Goal: Task Accomplishment & Management: Use online tool/utility

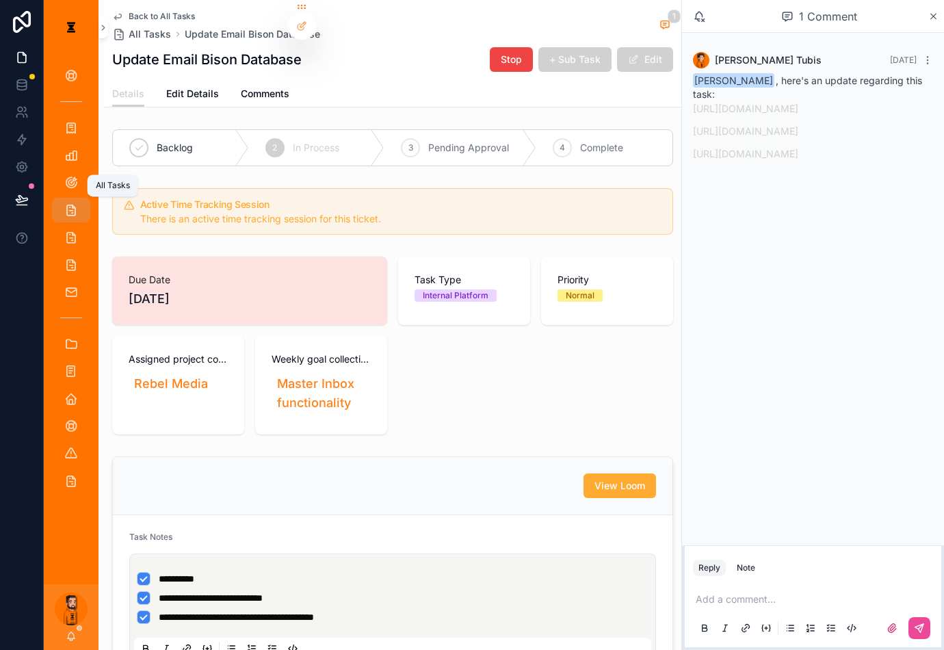
click at [64, 203] on span "scrollable content" at bounding box center [71, 210] width 14 height 14
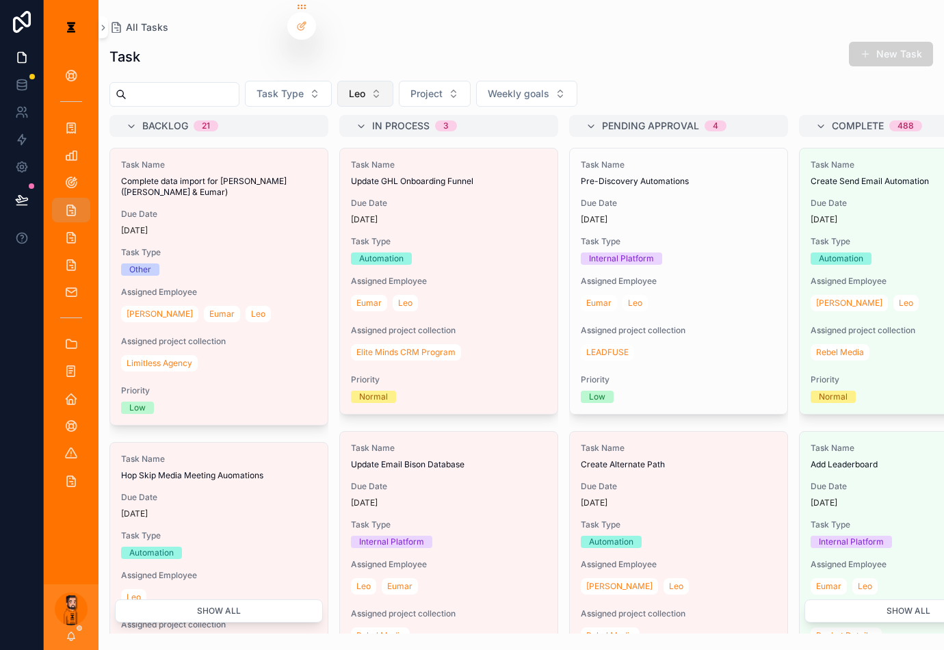
click at [364, 81] on button "Leo" at bounding box center [365, 94] width 56 height 26
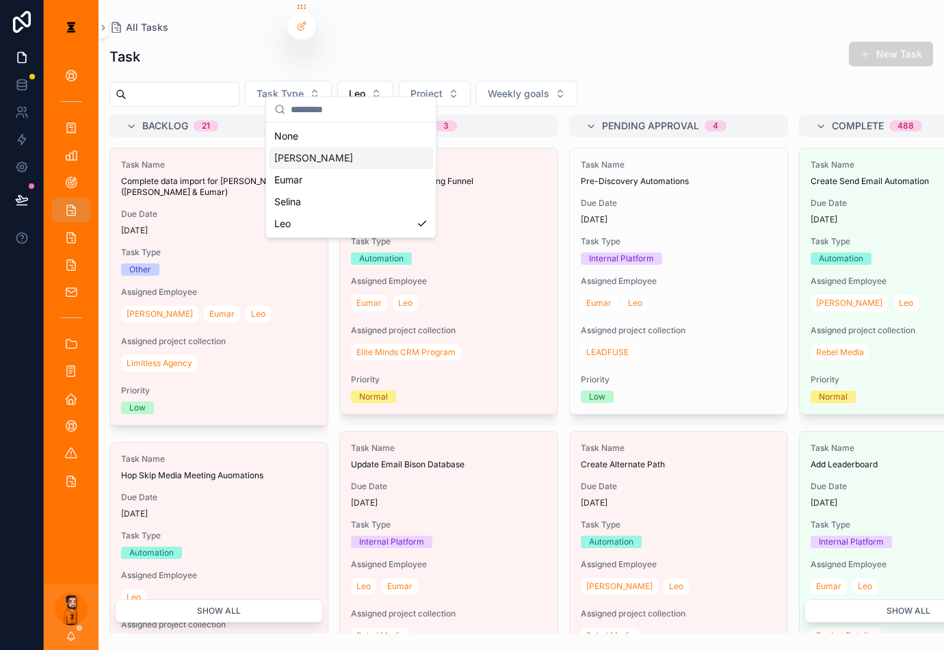
click at [347, 147] on div "[PERSON_NAME]" at bounding box center [351, 158] width 164 height 22
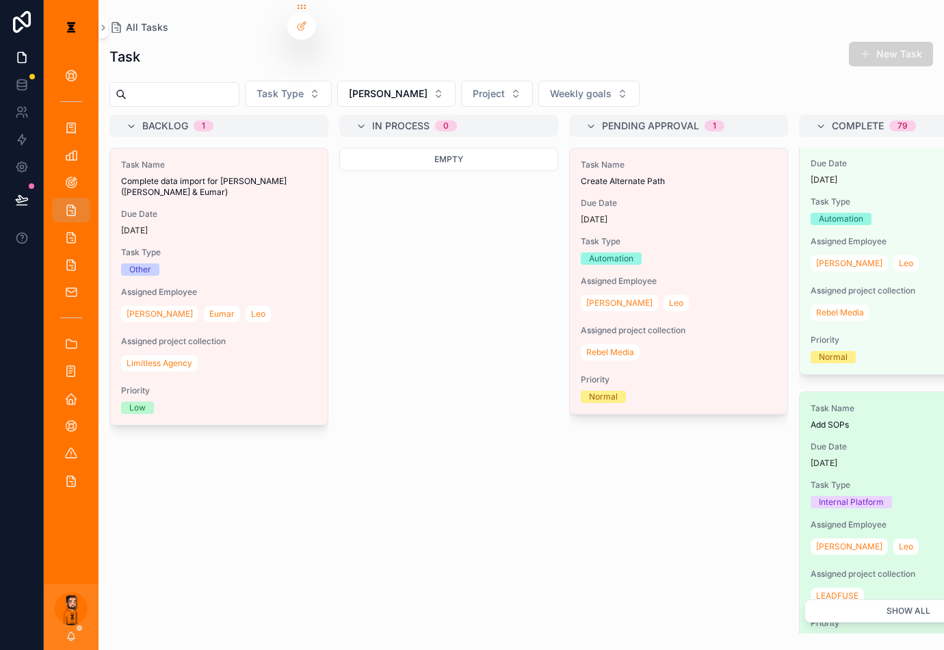
scroll to position [124, 0]
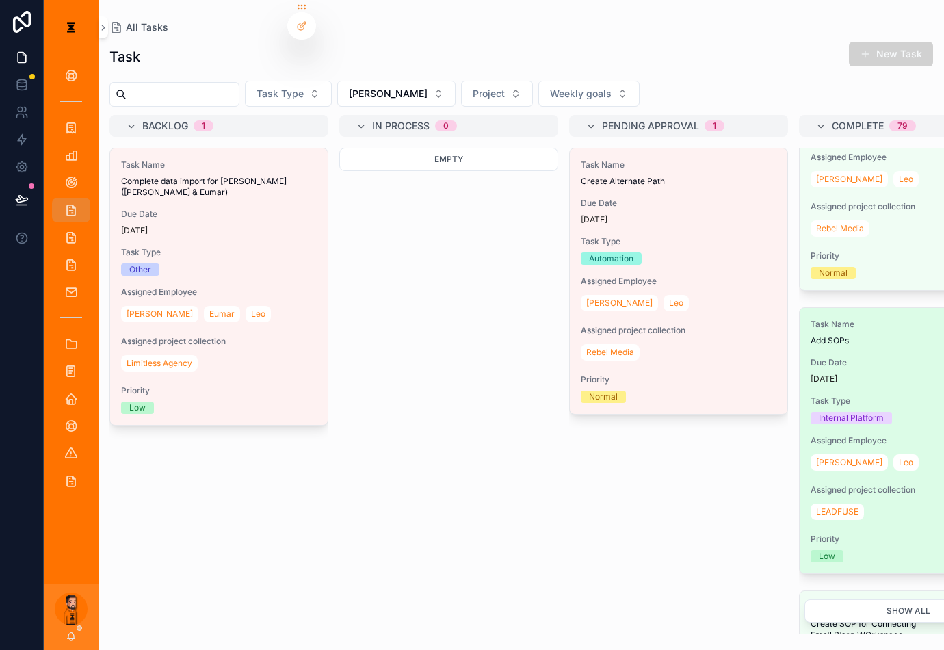
click at [800, 308] on div "Task Name Add SOPs Due Date [DATE] Task Type Internal Platform Assigned Employe…" at bounding box center [909, 440] width 218 height 265
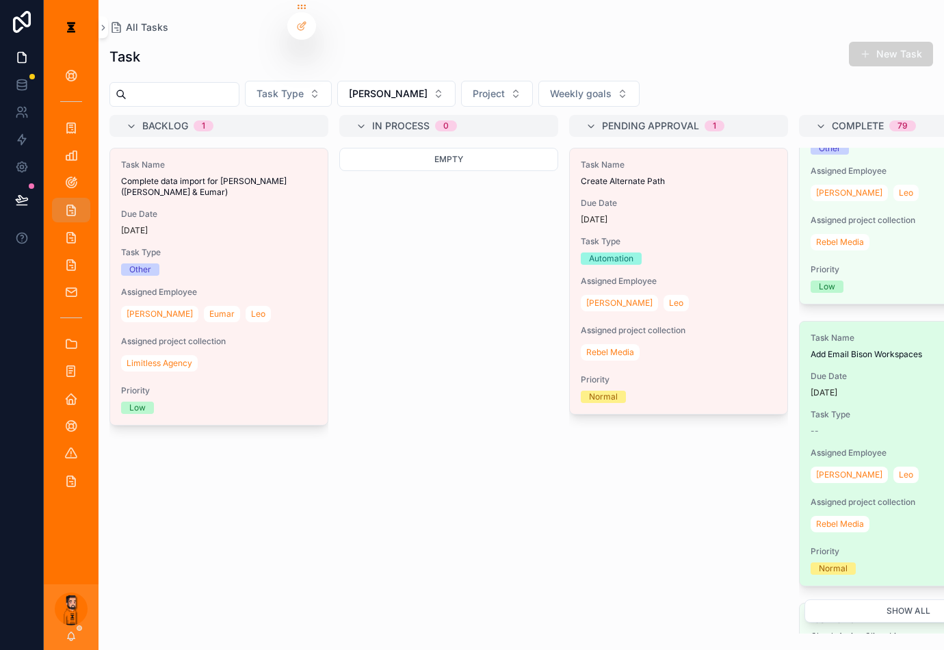
scroll to position [684, 0]
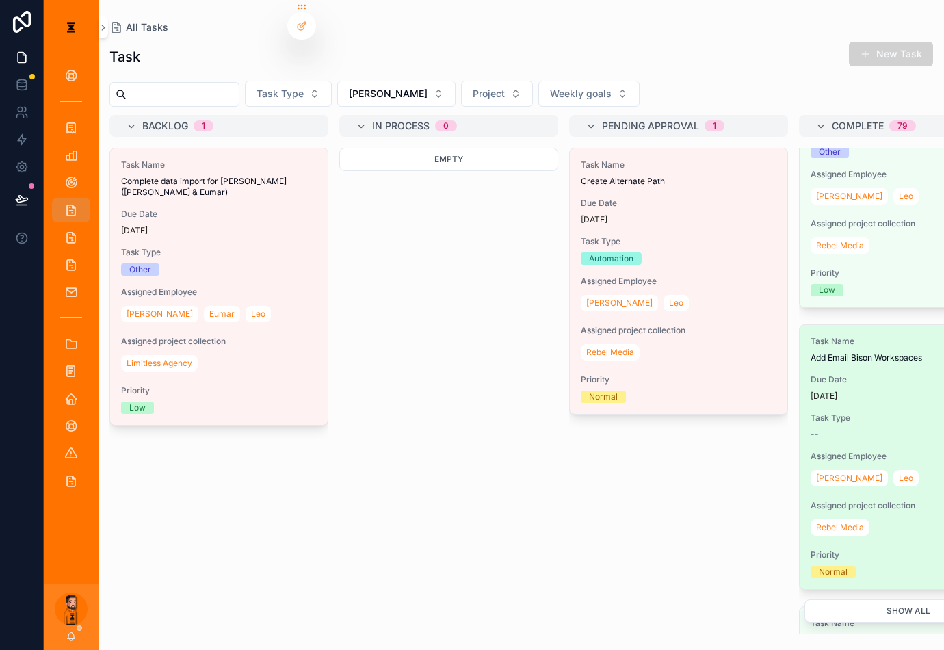
click at [811, 429] on div "--" at bounding box center [909, 434] width 196 height 11
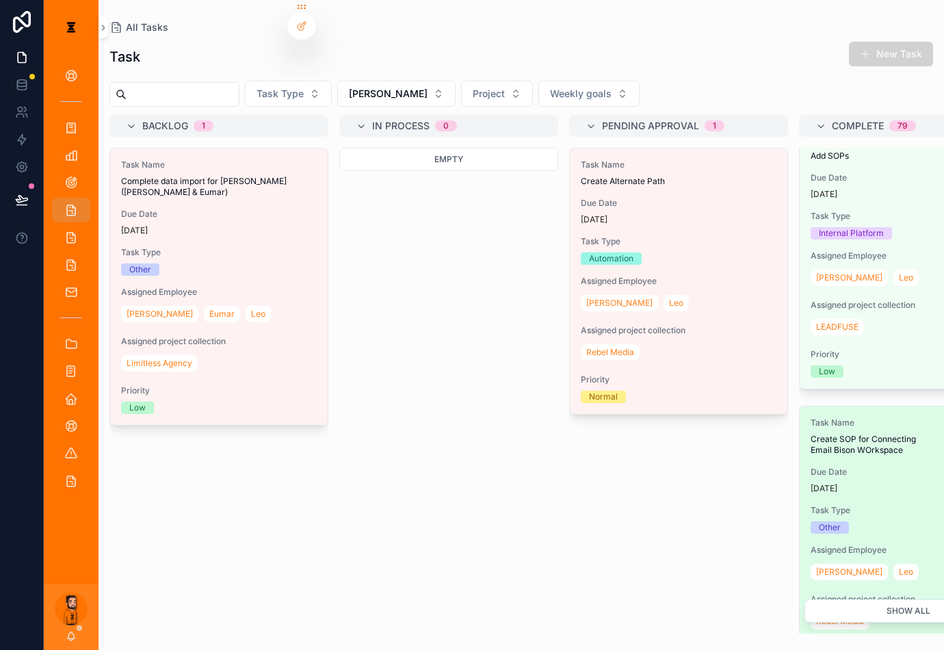
scroll to position [311, 0]
click at [811, 465] on div "Due Date [DATE]" at bounding box center [909, 478] width 196 height 27
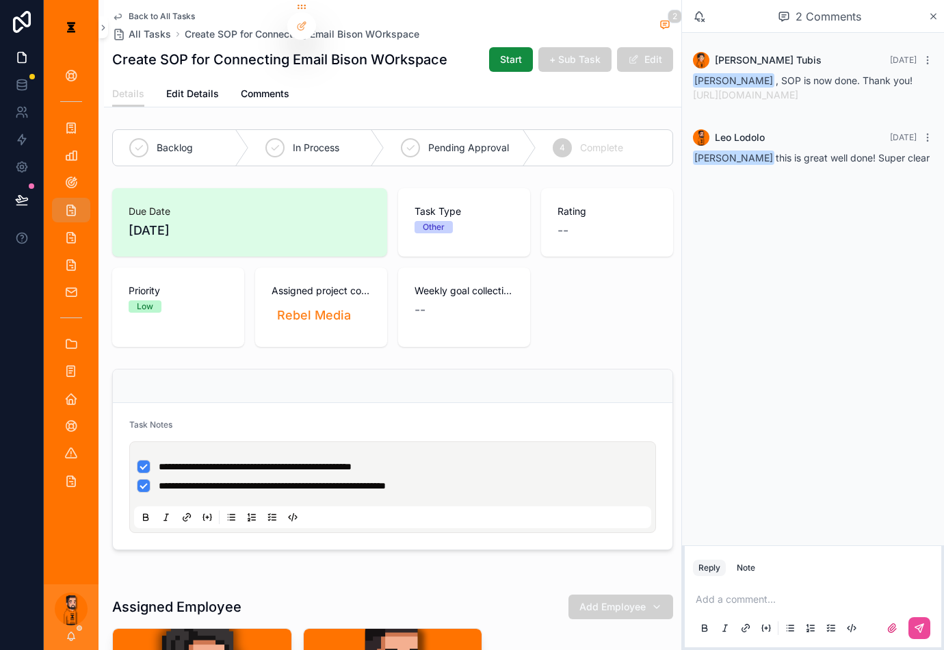
click at [815, 89] on p "[URL][DOMAIN_NAME]" at bounding box center [813, 95] width 240 height 14
click at [799, 90] on link "[URL][DOMAIN_NAME]" at bounding box center [745, 95] width 105 height 12
